Goal: Task Accomplishment & Management: Use online tool/utility

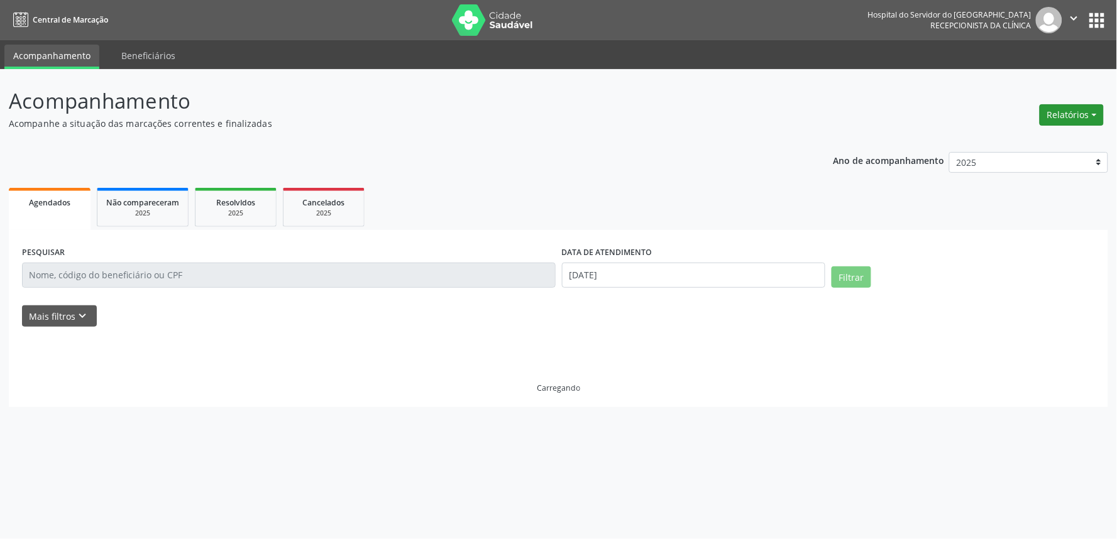
click at [1092, 109] on button "Relatórios" at bounding box center [1072, 114] width 64 height 21
click at [1032, 138] on link "Agendamentos" at bounding box center [1035, 142] width 135 height 18
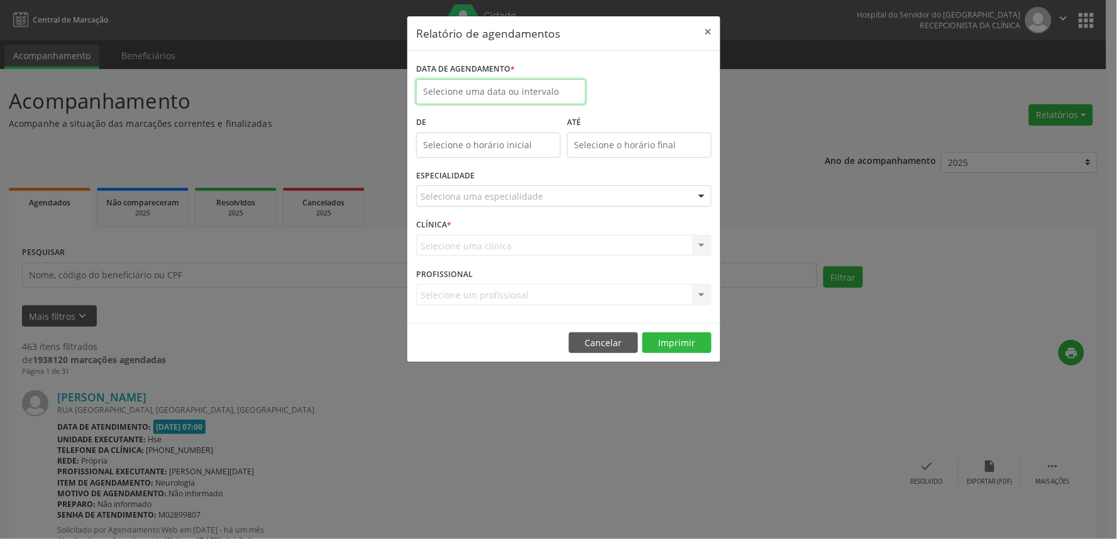
click at [432, 102] on body "Central de Marcação Hospital do Servidor do [GEOGRAPHIC_DATA] Recepcionista da …" at bounding box center [558, 269] width 1117 height 539
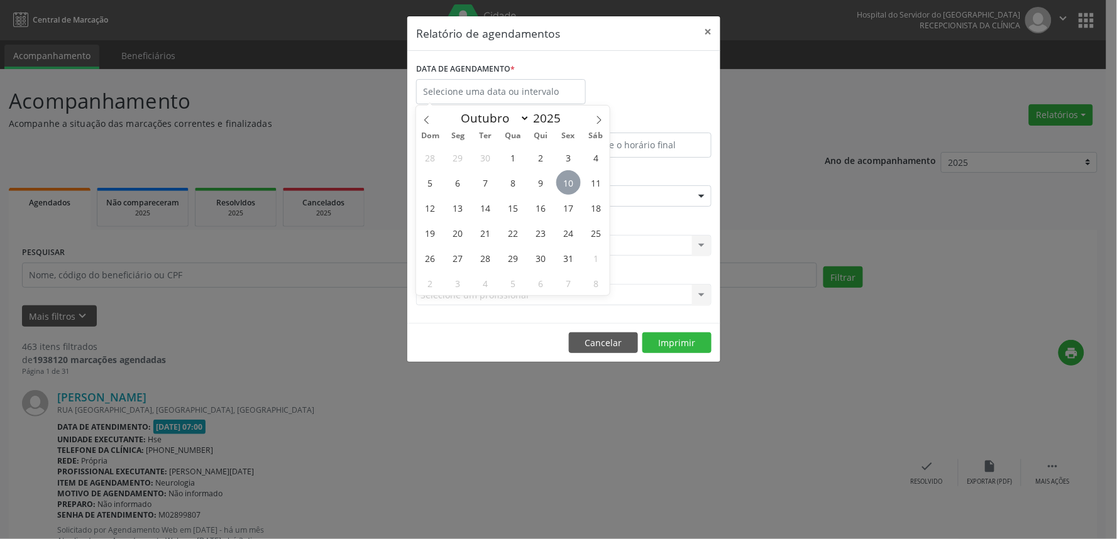
click at [575, 182] on span "10" at bounding box center [568, 182] width 25 height 25
type input "[DATE]"
click at [575, 182] on span "10" at bounding box center [568, 182] width 25 height 25
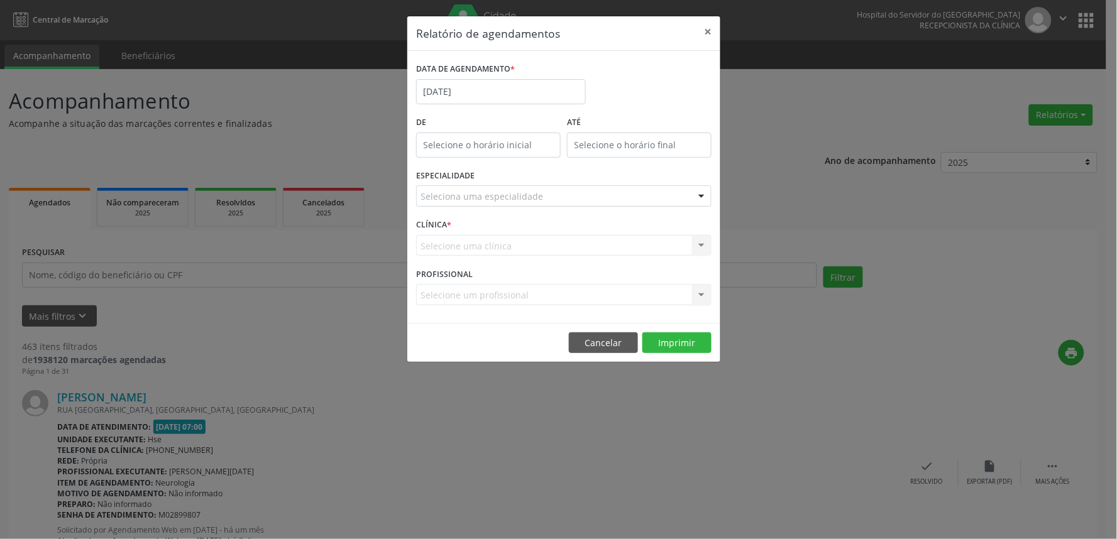
click at [575, 197] on div "Seleciona uma especialidade" at bounding box center [563, 195] width 295 height 21
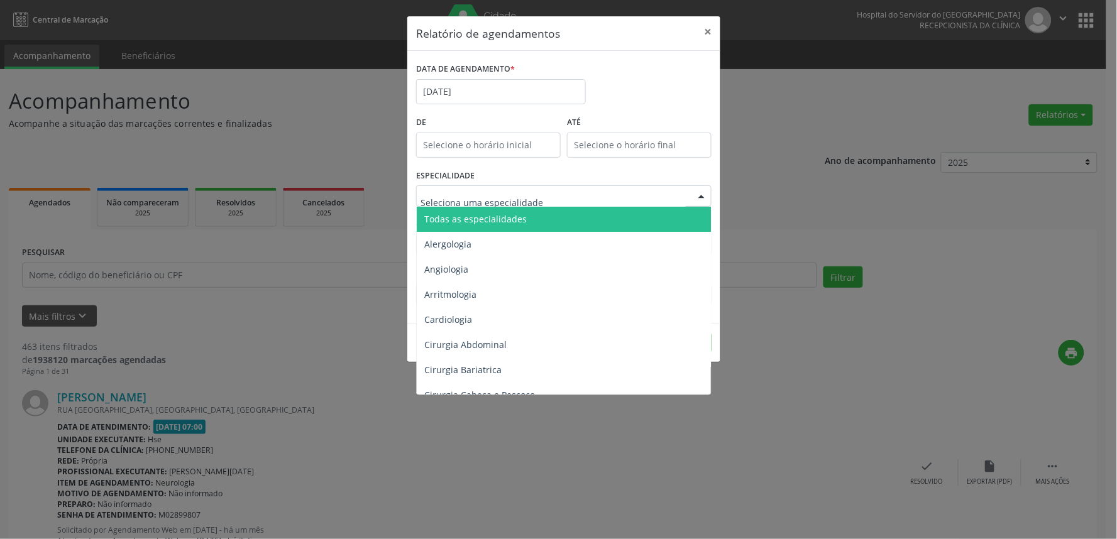
click at [569, 220] on span "Todas as especialidades" at bounding box center [565, 219] width 296 height 25
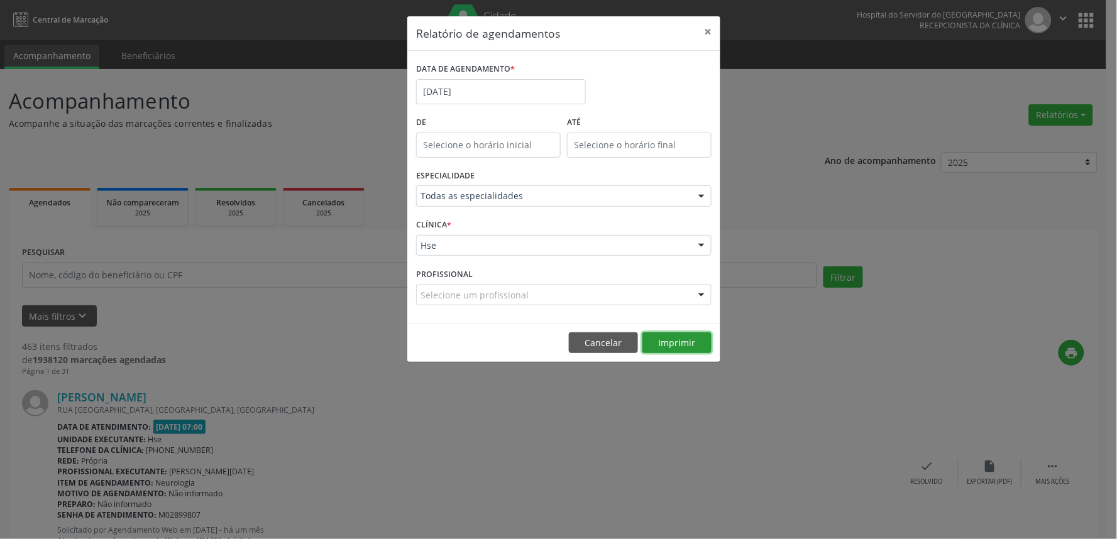
click at [689, 348] on button "Imprimir" at bounding box center [676, 342] width 69 height 21
